Goal: Check status: Check status

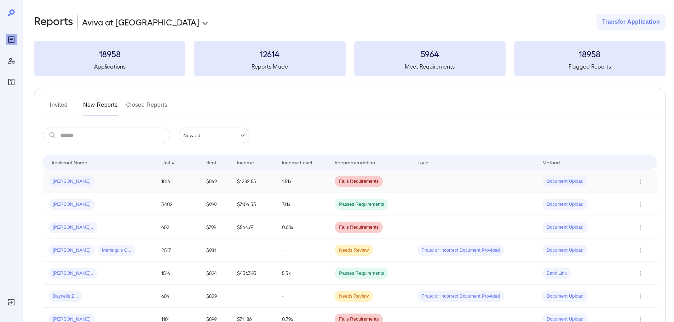
click at [296, 184] on td "1.51x" at bounding box center [302, 181] width 53 height 23
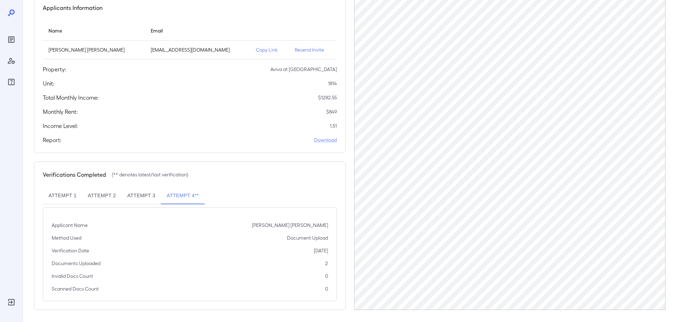
scroll to position [71, 0]
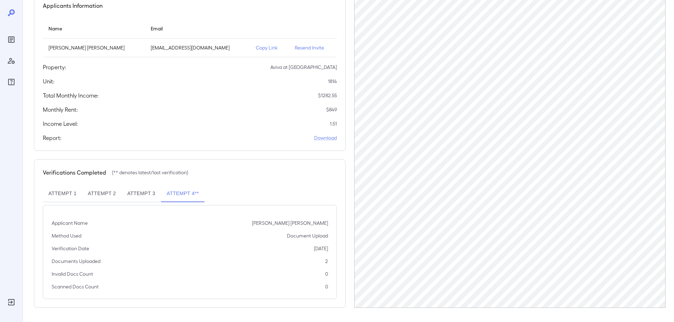
click at [261, 27] on th "simple table" at bounding box center [269, 28] width 39 height 20
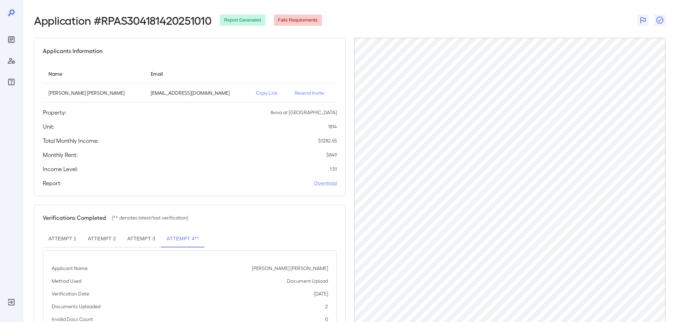
scroll to position [0, 0]
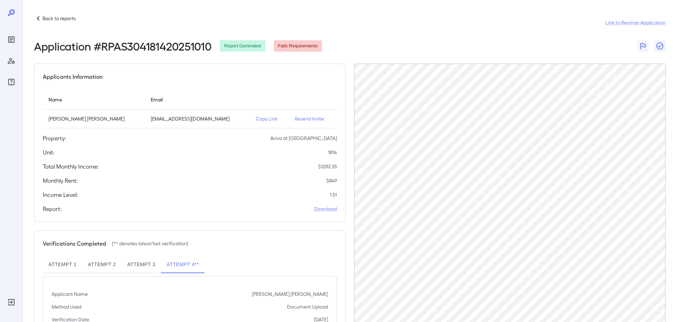
click at [41, 21] on icon at bounding box center [38, 18] width 8 height 8
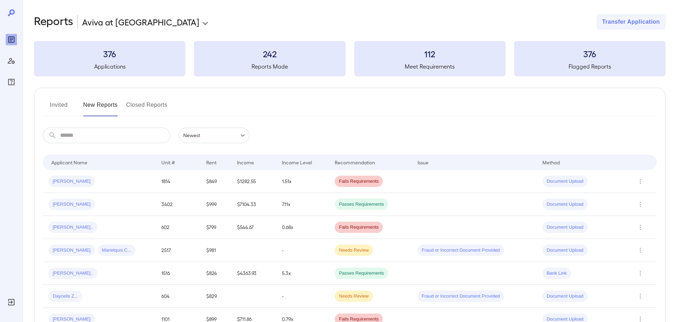
click at [262, 105] on div "Invited New Reports Closed Reports" at bounding box center [350, 107] width 614 height 17
click at [164, 186] on td "1814" at bounding box center [178, 181] width 45 height 23
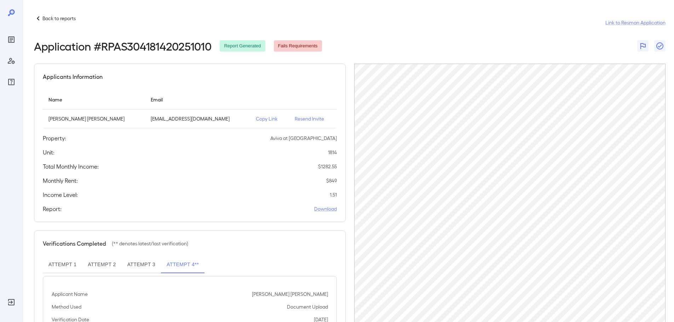
click at [433, 34] on header "Back to reports Link to Resman Application Application # RPAS304181420251010 Re…" at bounding box center [350, 33] width 632 height 38
click at [434, 36] on header "Back to reports Link to Resman Application Application # RPAS304181420251010 Re…" at bounding box center [350, 33] width 632 height 38
click at [434, 35] on header "Back to reports Link to Resman Application Application # RPAS304181420251010 Re…" at bounding box center [350, 33] width 632 height 38
click at [432, 29] on div "Back to reports Link to Resman Application" at bounding box center [350, 22] width 632 height 17
click at [411, 30] on div "Back to reports Link to Resman Application" at bounding box center [350, 22] width 632 height 17
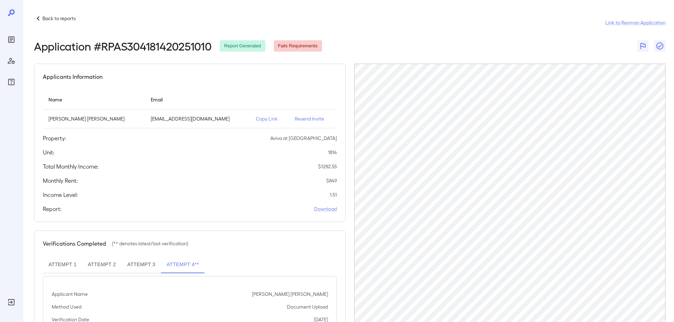
click at [436, 24] on div "Back to reports Link to Resman Application" at bounding box center [350, 22] width 632 height 17
click at [298, 8] on div "Back to reports Link to Resman Application Application # RPAS304181420251010 Re…" at bounding box center [349, 197] width 652 height 394
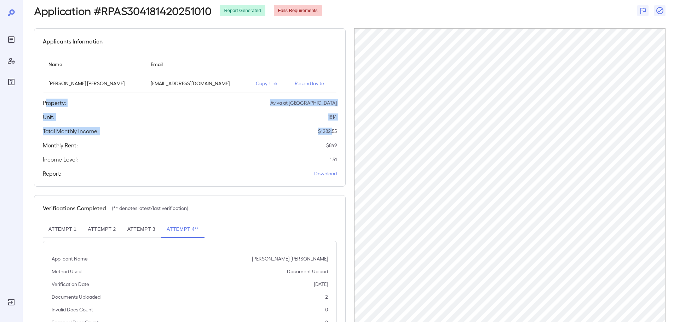
drag, startPoint x: 47, startPoint y: 102, endPoint x: 333, endPoint y: 131, distance: 287.3
click at [333, 131] on div "Applicants Information Name Email [PERSON_NAME] [PERSON_NAME] [EMAIL_ADDRESS][D…" at bounding box center [190, 107] width 312 height 159
click at [333, 131] on p "$ 1282.55" at bounding box center [327, 131] width 19 height 7
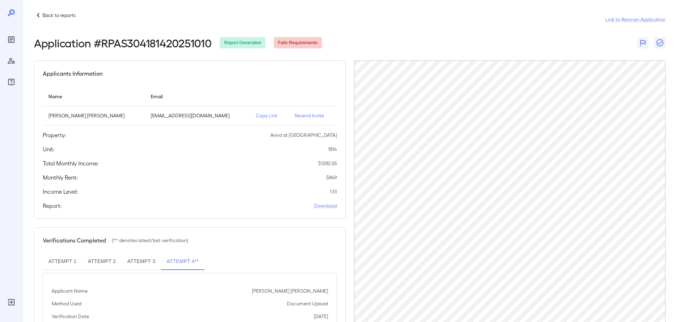
scroll to position [0, 0]
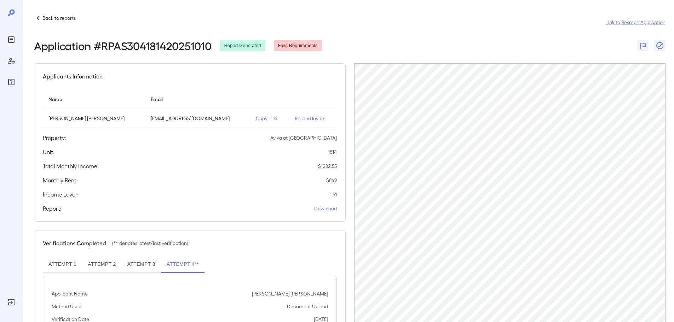
click at [347, 49] on div "Application # RPAS304181420251010 Report Generated Fails Requirements" at bounding box center [350, 45] width 632 height 13
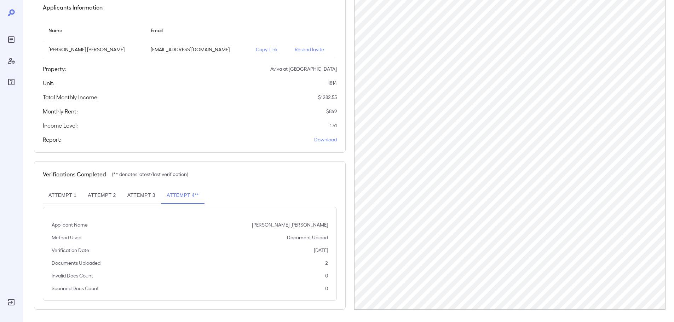
scroll to position [71, 0]
click at [247, 179] on div "Verifications Completed (** denotes latest/last verification) Attempt 1 Attempt…" at bounding box center [190, 234] width 312 height 149
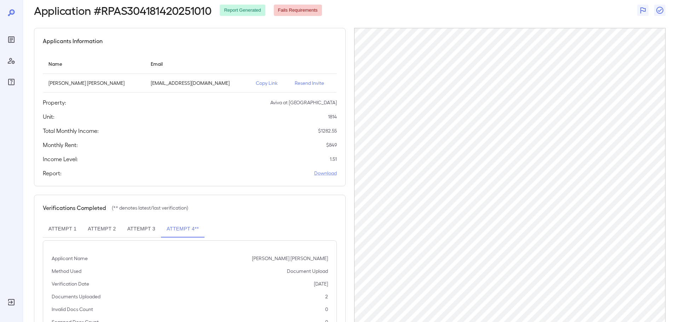
scroll to position [0, 0]
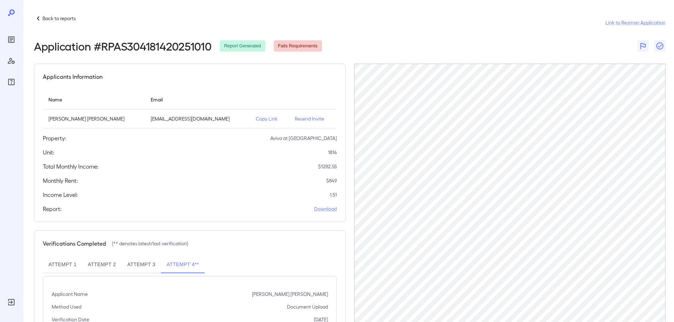
click at [65, 15] on p "Back to reports" at bounding box center [58, 18] width 33 height 7
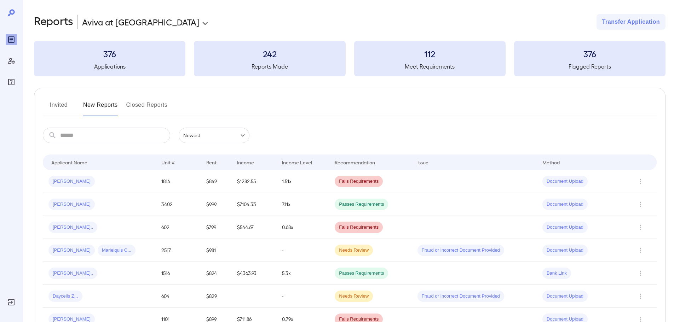
click at [60, 103] on button "Invited" at bounding box center [59, 107] width 32 height 17
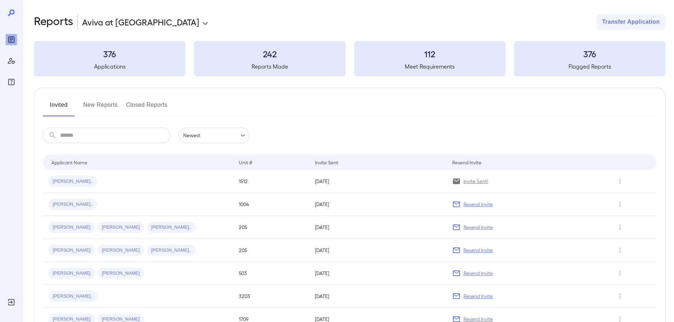
click at [97, 103] on button "New Reports" at bounding box center [100, 107] width 35 height 17
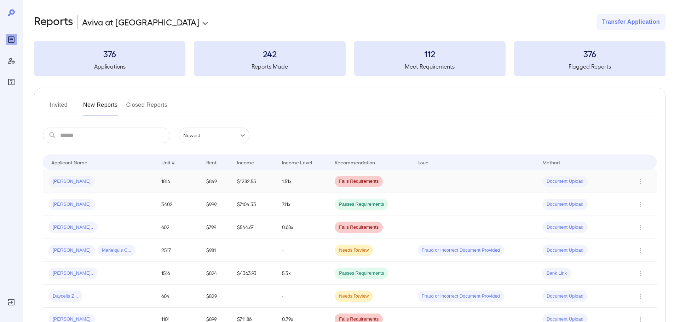
click at [103, 182] on div "[PERSON_NAME]" at bounding box center [99, 181] width 102 height 11
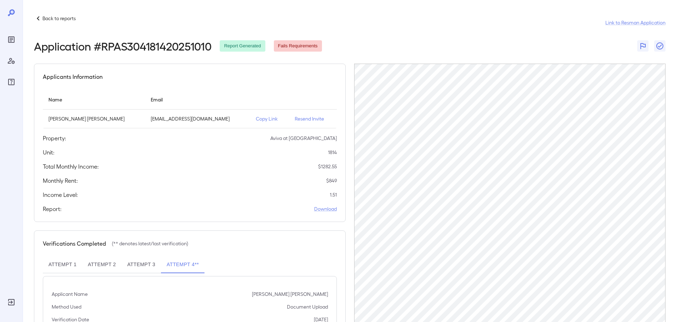
click at [218, 87] on div "Applicants Information Name Email [PERSON_NAME] [PERSON_NAME] [EMAIL_ADDRESS][D…" at bounding box center [190, 143] width 312 height 159
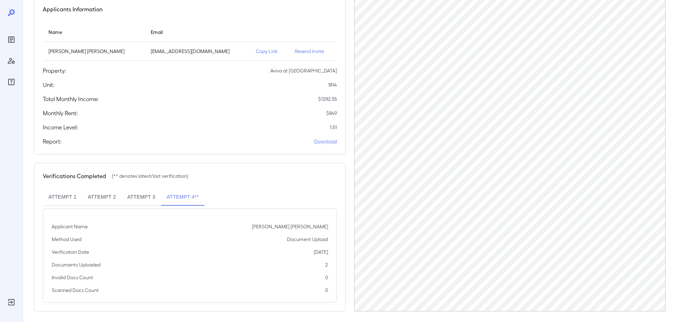
scroll to position [71, 0]
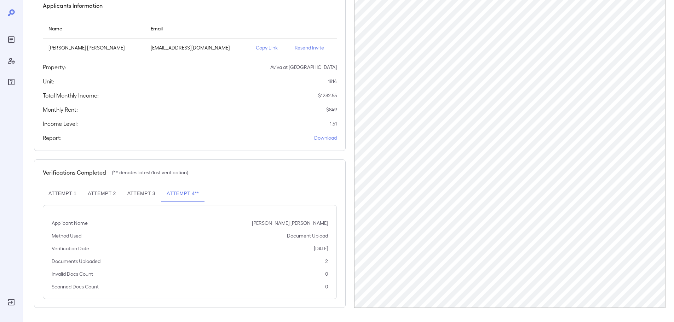
click at [263, 24] on th "simple table" at bounding box center [269, 28] width 39 height 20
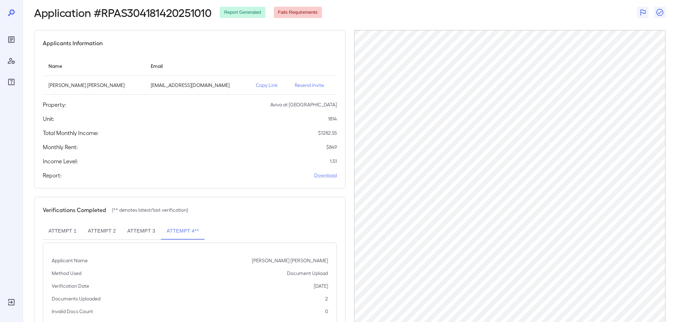
scroll to position [0, 0]
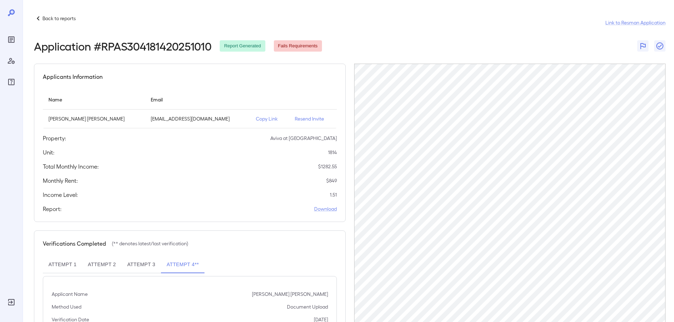
click at [205, 3] on div "Back to reports Link to Resman Application Application # RPAS304181420251010 Re…" at bounding box center [349, 197] width 652 height 394
click at [319, 15] on div "Back to reports Link to Resman Application" at bounding box center [350, 22] width 632 height 17
click at [70, 21] on p "Back to reports" at bounding box center [58, 18] width 33 height 7
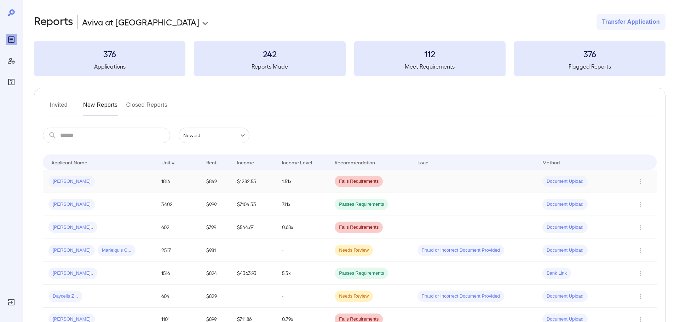
click at [231, 182] on td "$849" at bounding box center [216, 181] width 31 height 23
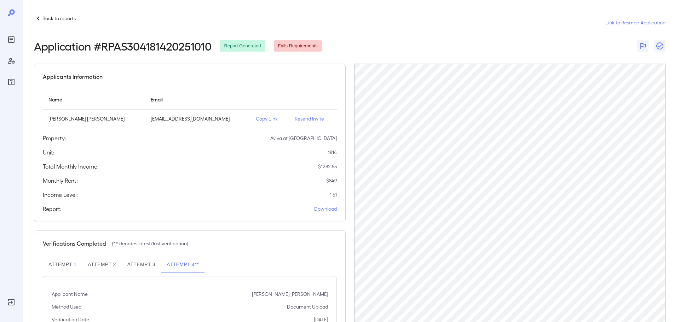
click at [71, 16] on p "Back to reports" at bounding box center [58, 18] width 33 height 7
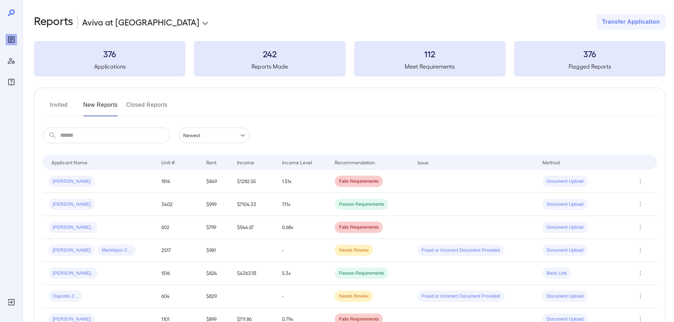
click at [262, 106] on div "Invited New Reports Closed Reports" at bounding box center [350, 107] width 614 height 17
click at [274, 108] on div "Invited New Reports Closed Reports" at bounding box center [350, 107] width 614 height 17
click at [230, 180] on td "$849" at bounding box center [216, 181] width 31 height 23
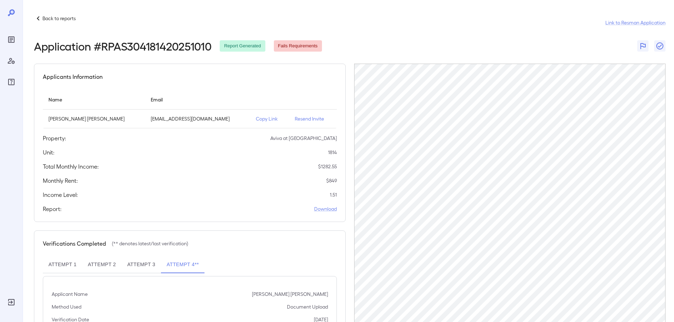
click at [378, 51] on div "Application # RPAS304181420251010 Report Generated Fails Requirements" at bounding box center [350, 46] width 632 height 13
